Goal: Find specific page/section

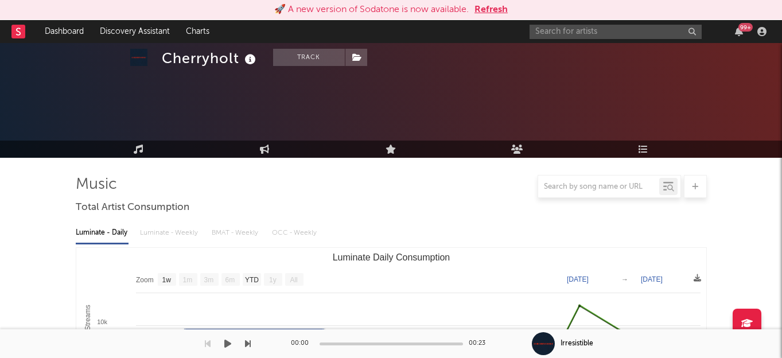
select select "1w"
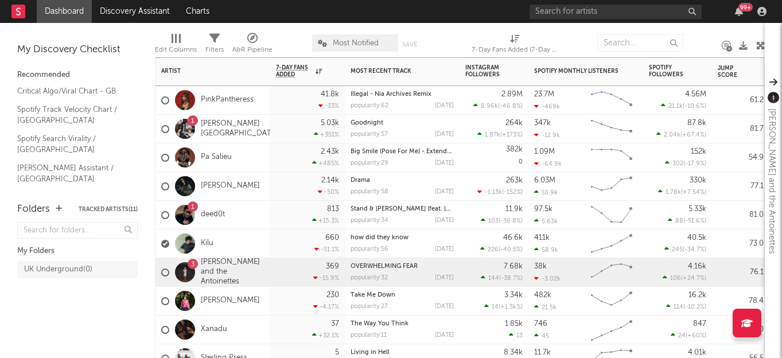
click at [252, 219] on div "1 deed0t" at bounding box center [213, 215] width 115 height 29
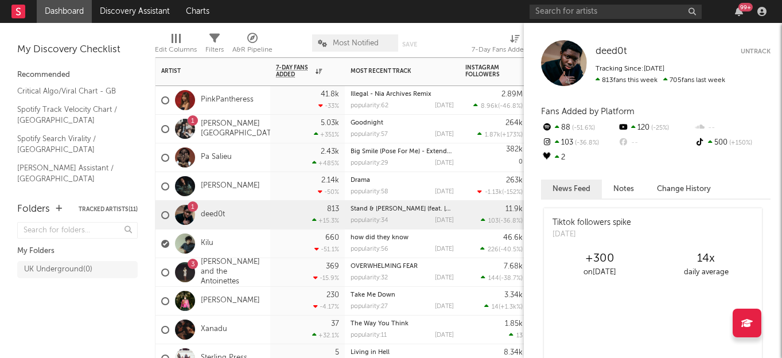
scroll to position [22, 0]
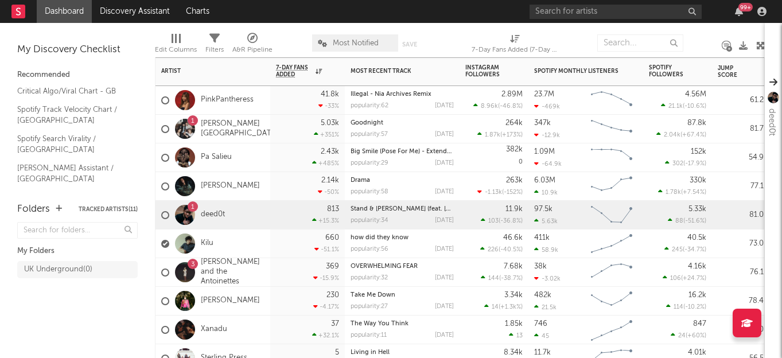
click at [268, 277] on div "3 Sofia and the Antoinettes" at bounding box center [213, 272] width 115 height 29
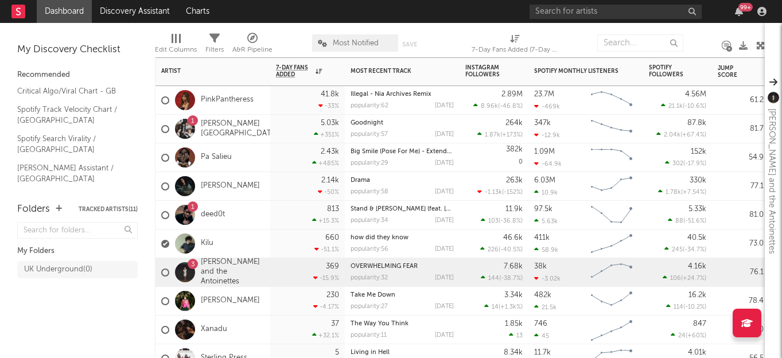
scroll to position [0, 0]
